Goal: Task Accomplishment & Management: Use online tool/utility

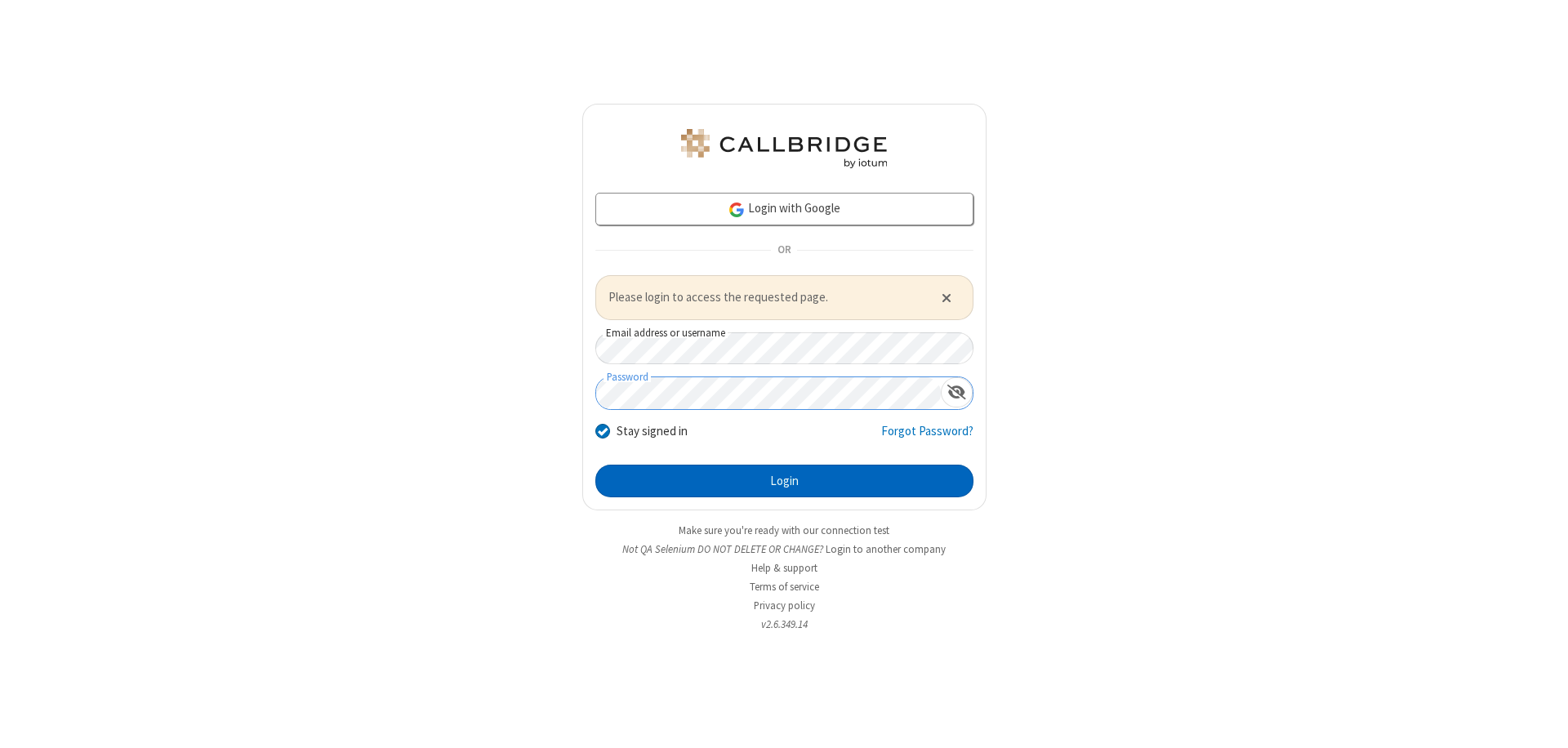
click at [784, 480] on button "Login" at bounding box center [784, 481] width 378 height 33
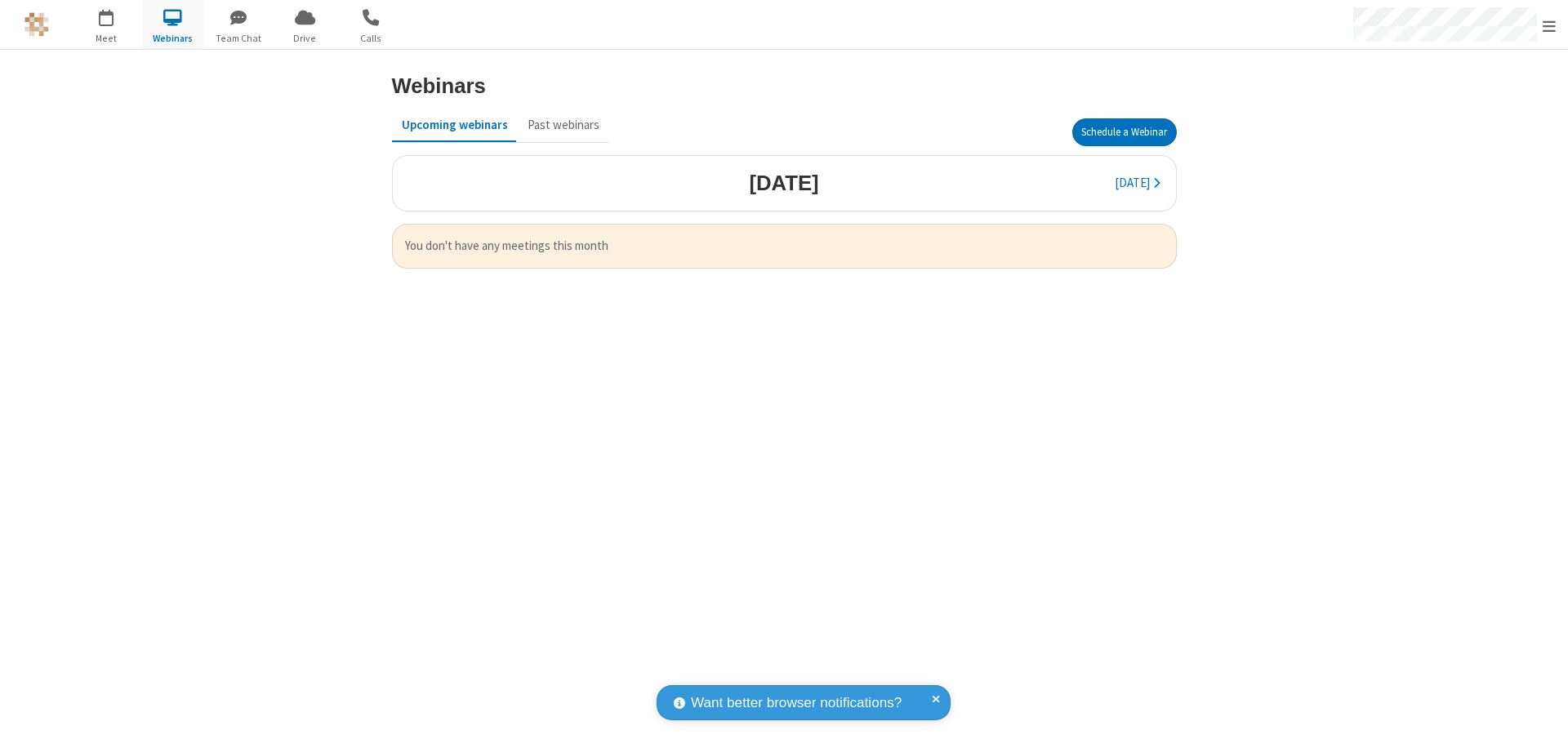
click at [1123, 133] on button "Schedule a Webinar" at bounding box center [1124, 133] width 104 height 28
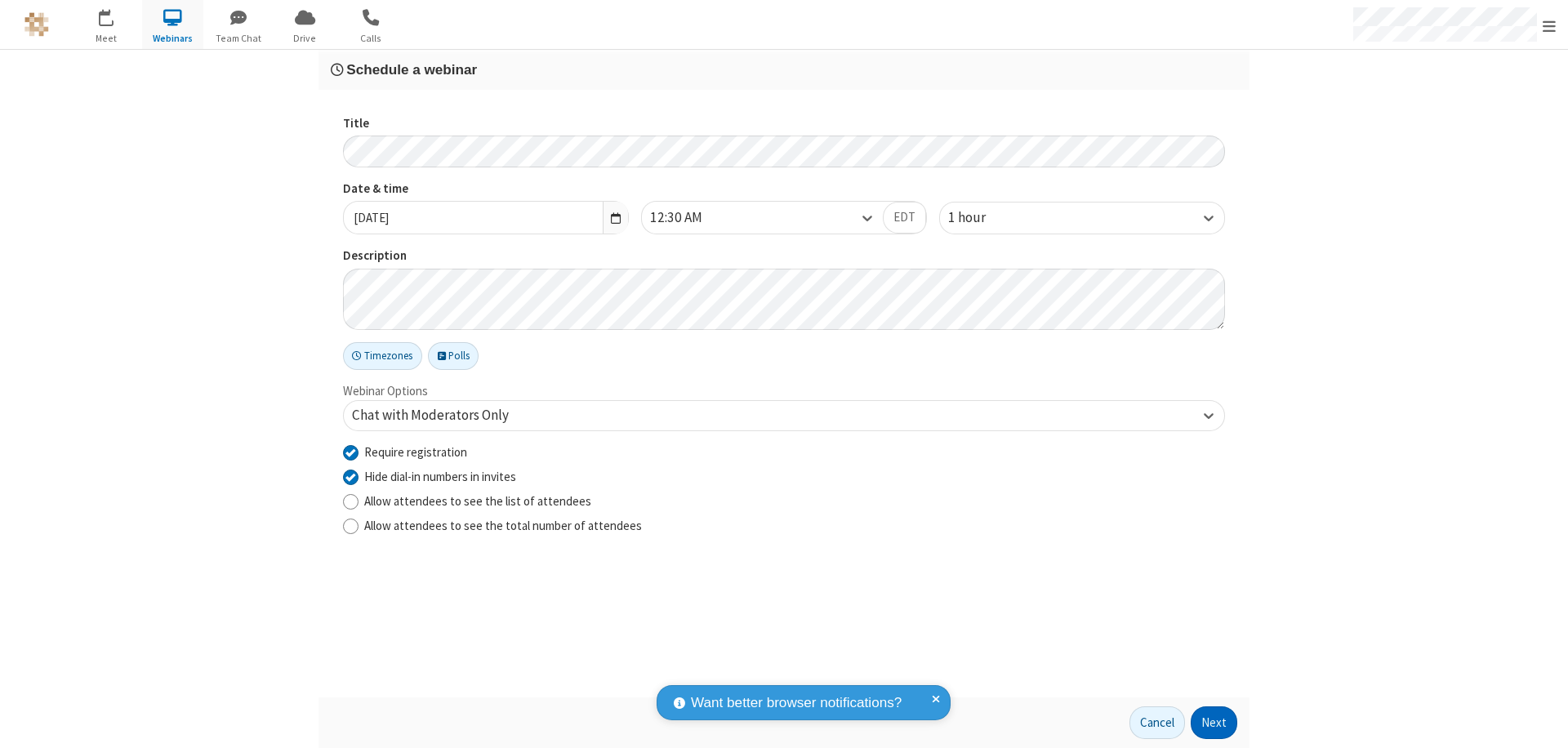
click at [1214, 723] on button "Next" at bounding box center [1213, 723] width 46 height 33
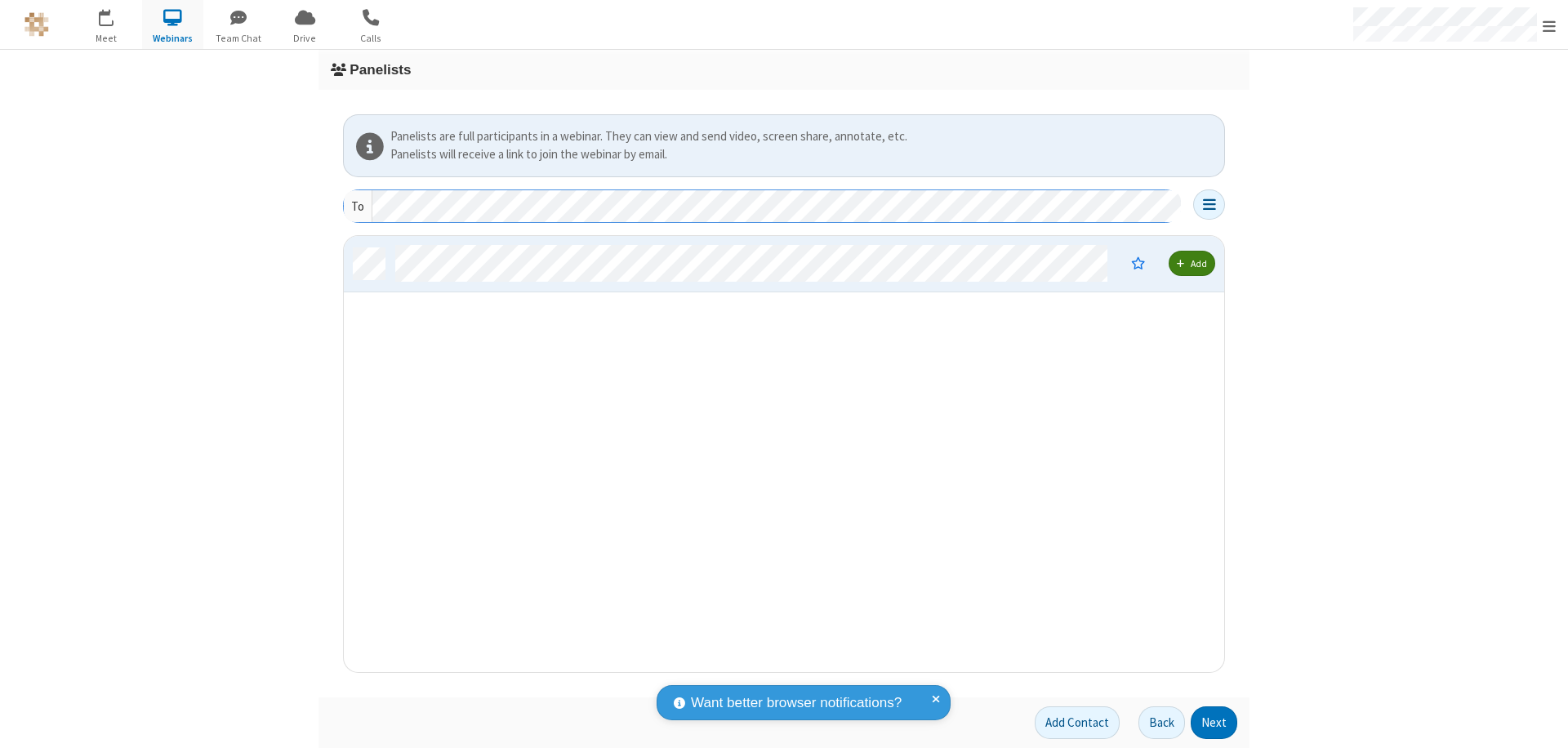
scroll to position [424, 868]
click at [1214, 723] on button "Next" at bounding box center [1213, 723] width 46 height 33
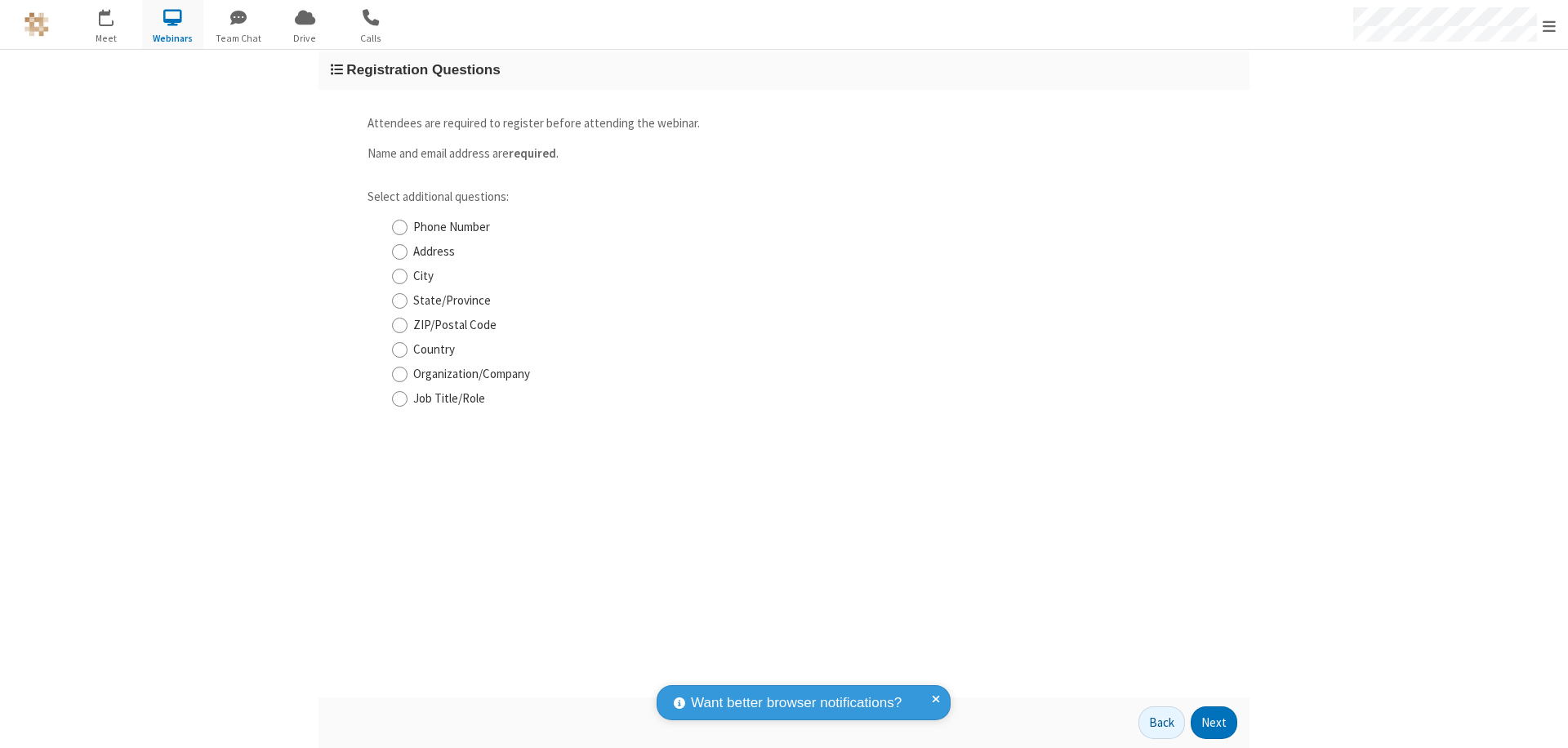
click at [399, 227] on input "Phone Number" at bounding box center [399, 227] width 15 height 17
checkbox input "true"
click at [1214, 723] on button "Next" at bounding box center [1213, 723] width 46 height 33
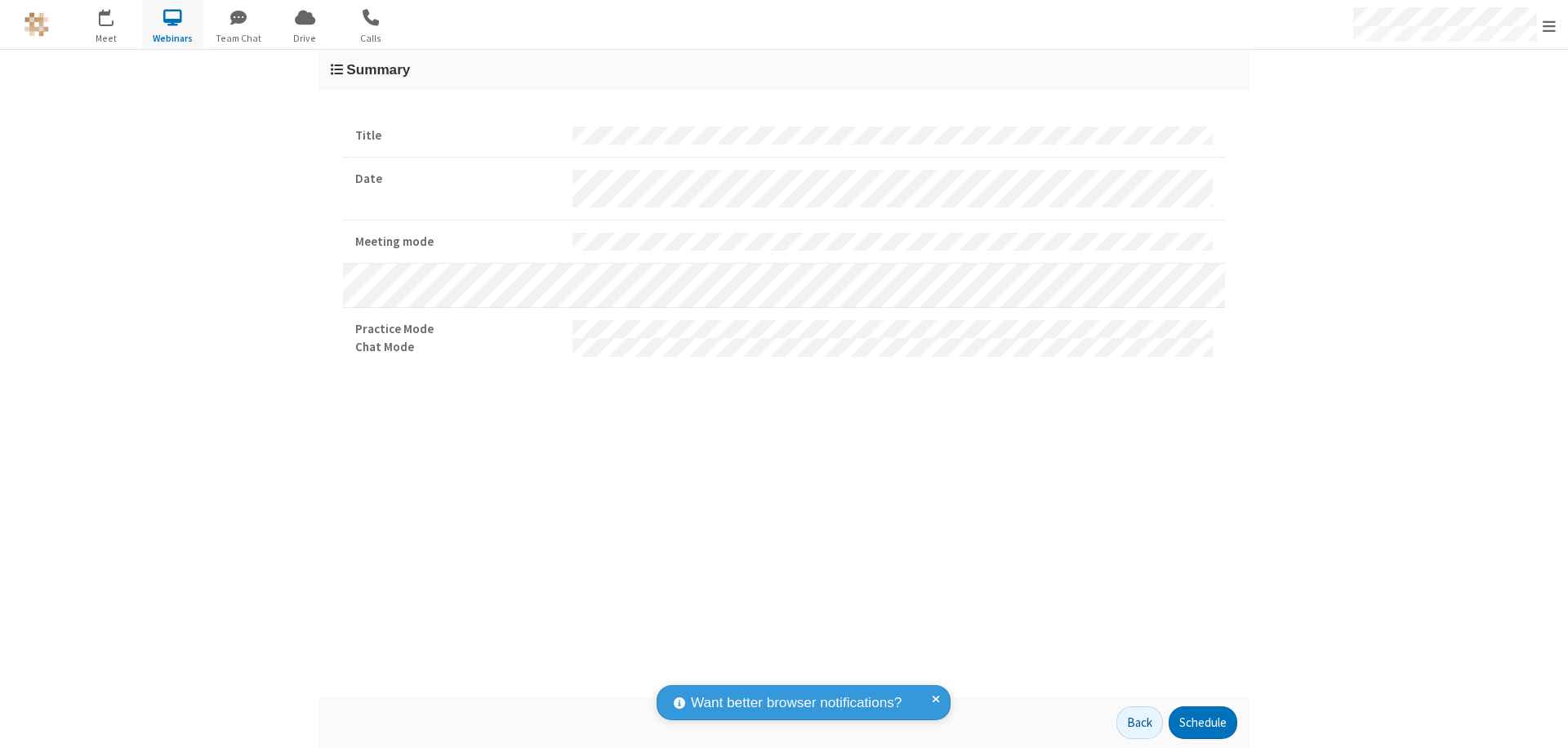
click at [1202, 723] on button "Schedule" at bounding box center [1203, 723] width 69 height 33
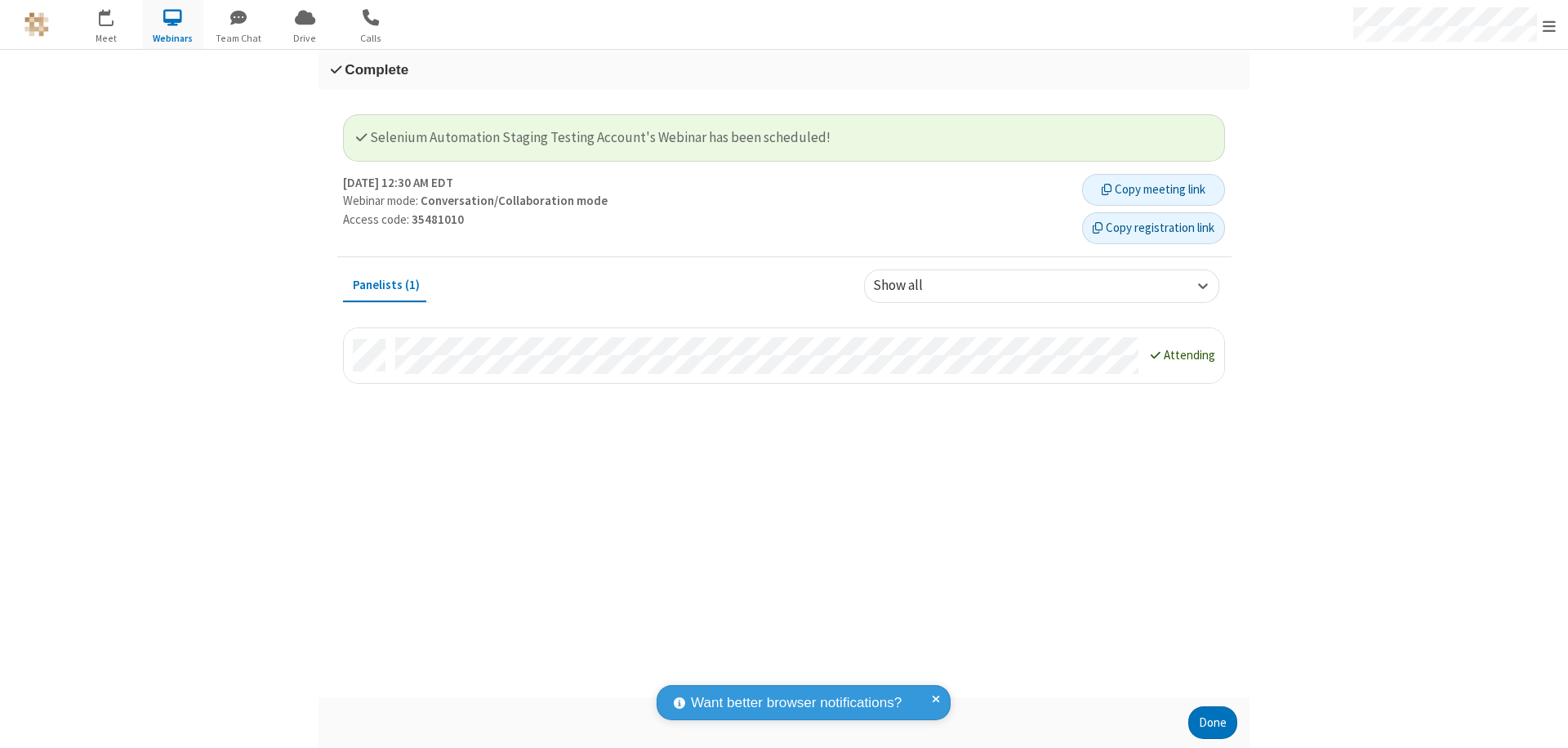
click at [1153, 228] on button "Copy registration link" at bounding box center [1154, 229] width 143 height 33
click at [1213, 723] on button "Done" at bounding box center [1213, 723] width 49 height 33
